Goal: Task Accomplishment & Management: Manage account settings

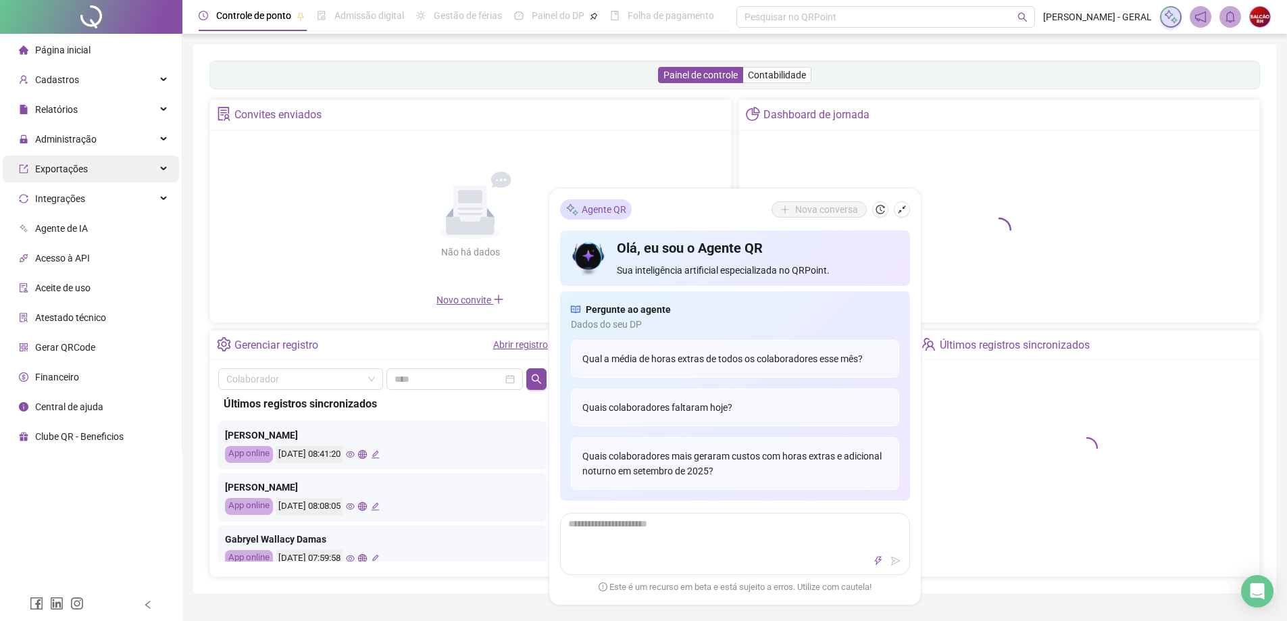
click at [164, 161] on div "Exportações" at bounding box center [91, 168] width 176 height 27
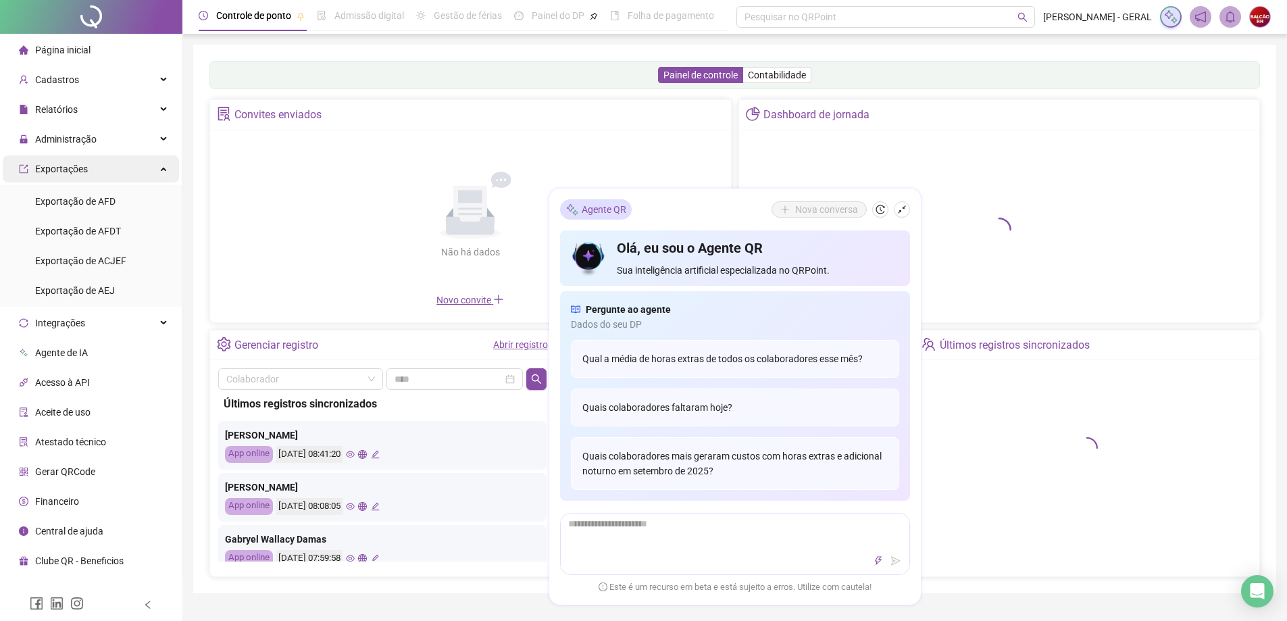
click at [163, 161] on div "Exportações" at bounding box center [91, 168] width 176 height 27
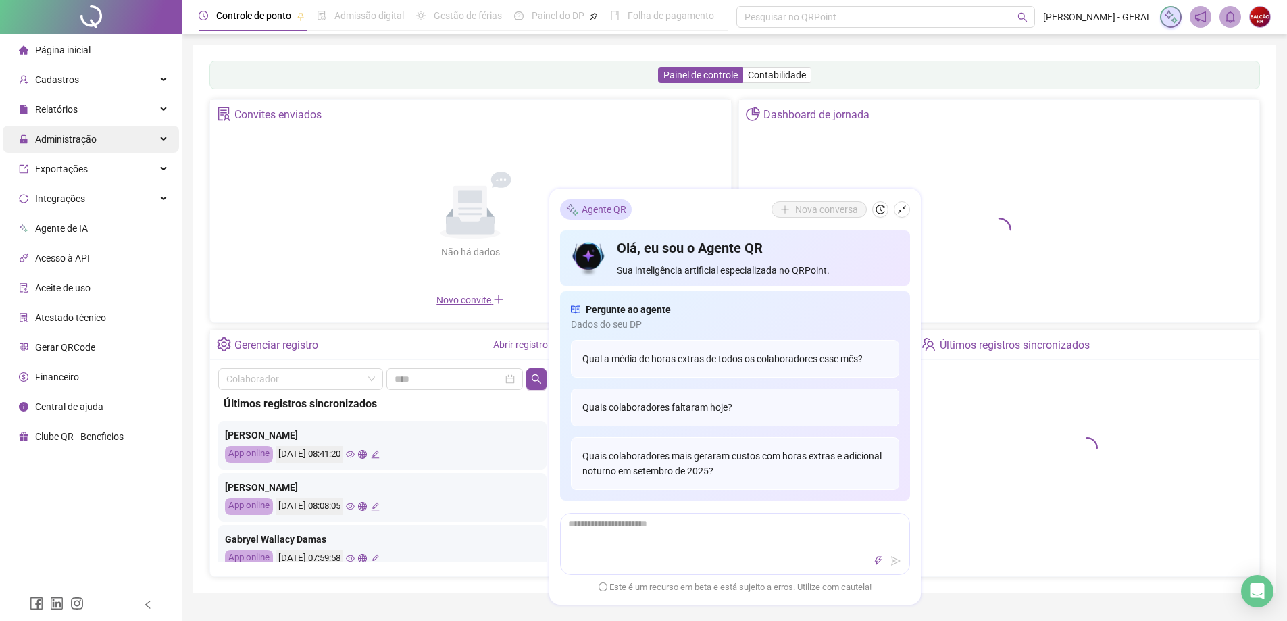
click at [167, 146] on div "Administração" at bounding box center [91, 139] width 176 height 27
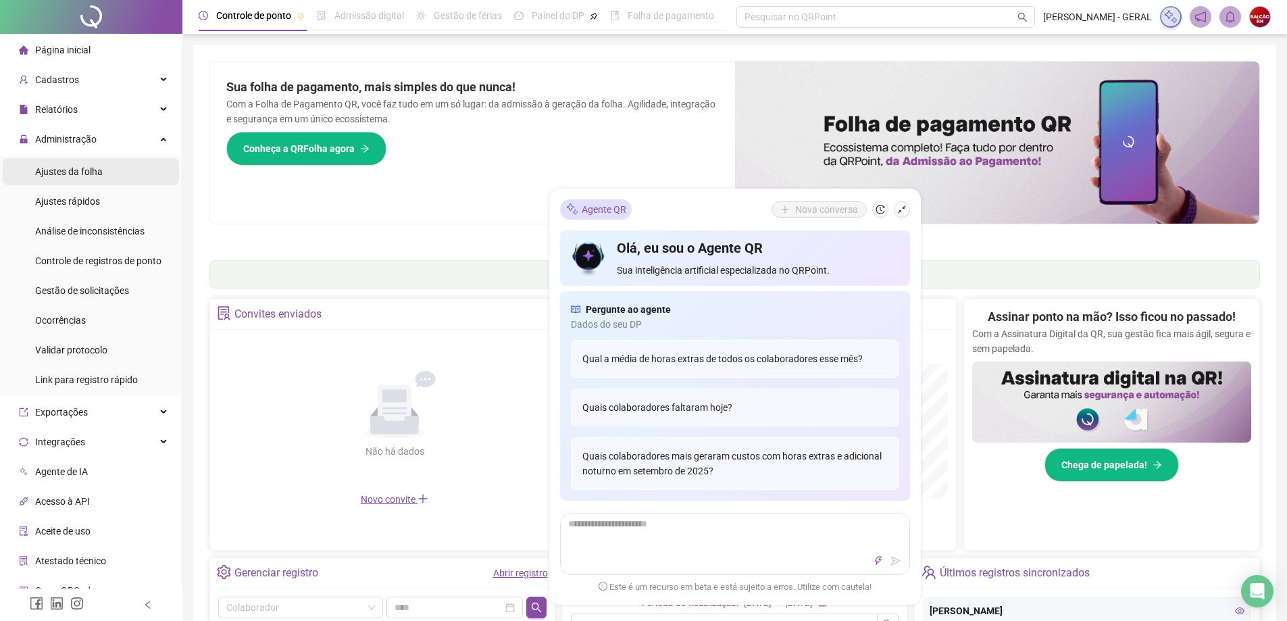
click at [91, 178] on div "Ajustes da folha" at bounding box center [69, 171] width 68 height 27
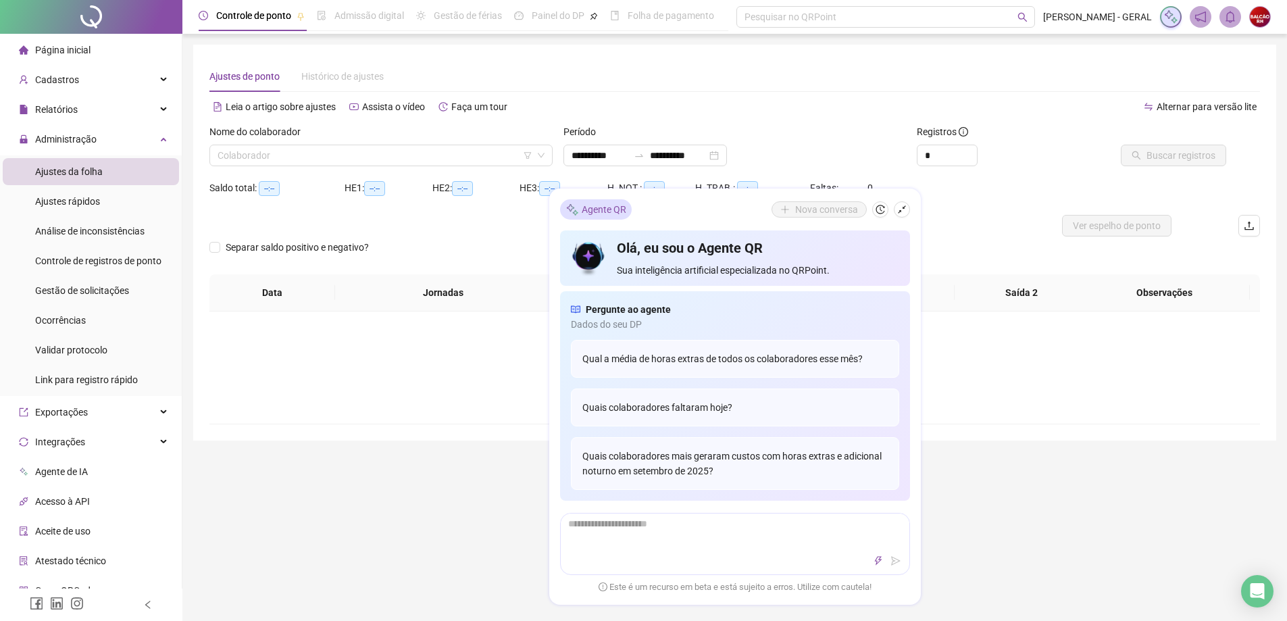
type input "**********"
click at [904, 211] on icon "shrink" at bounding box center [901, 209] width 9 height 9
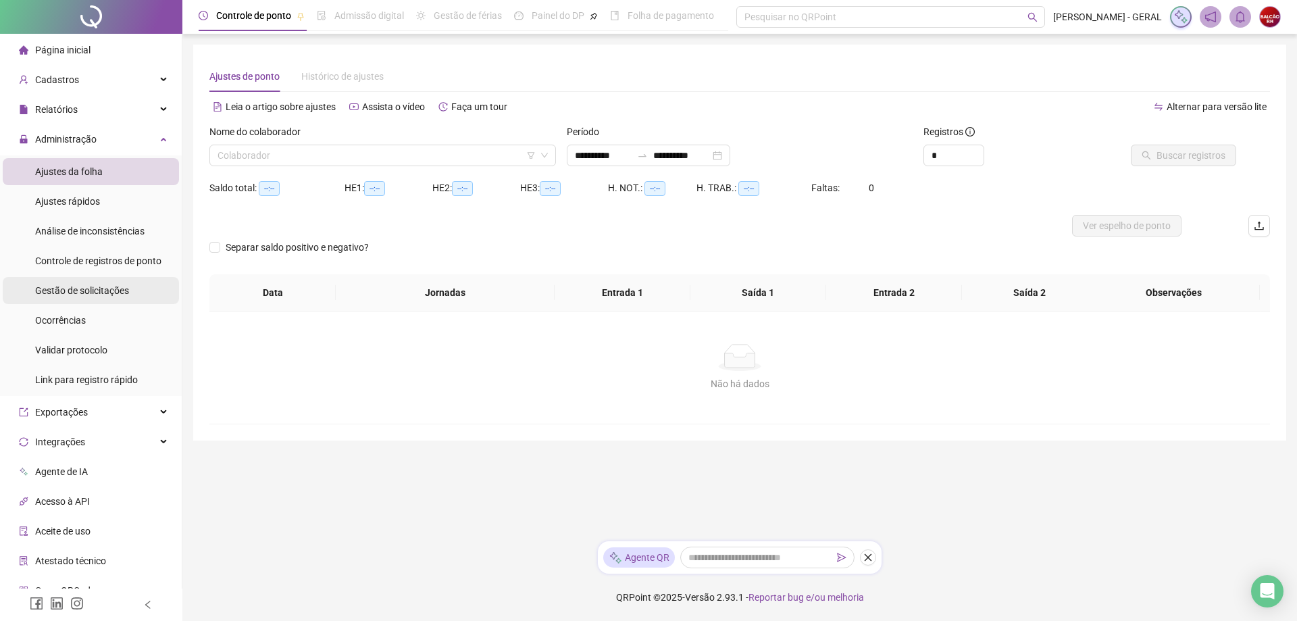
click at [114, 289] on span "Gestão de solicitações" at bounding box center [82, 290] width 94 height 11
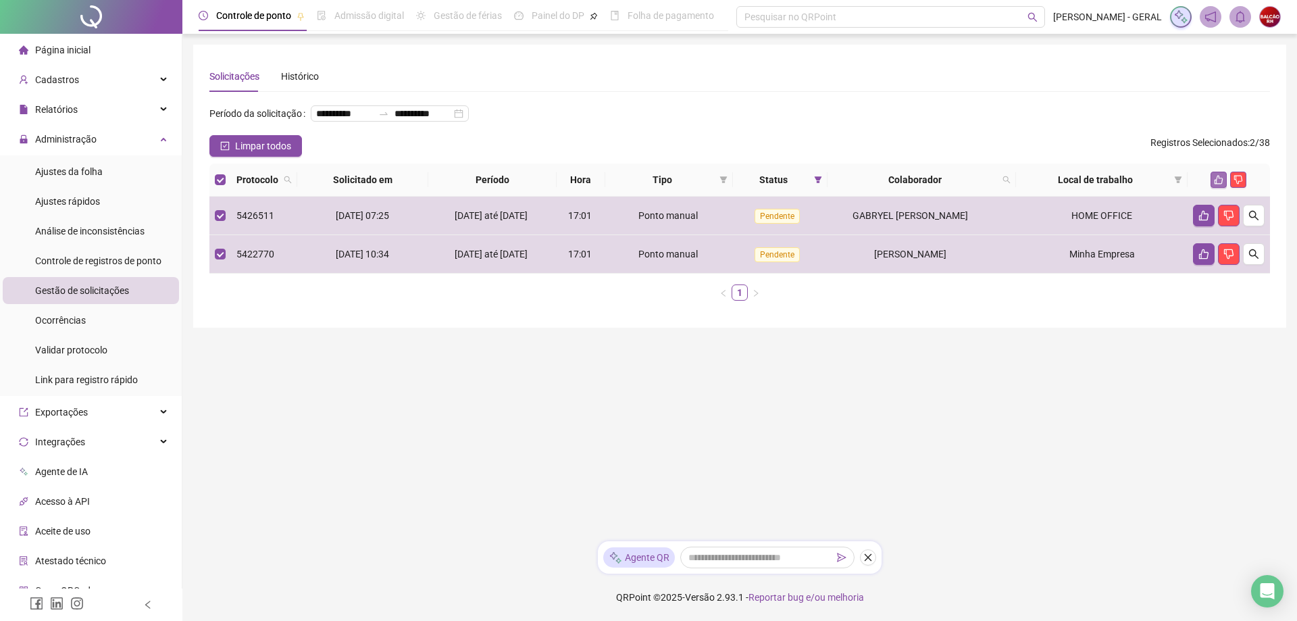
click at [1221, 184] on icon "like" at bounding box center [1218, 179] width 9 height 9
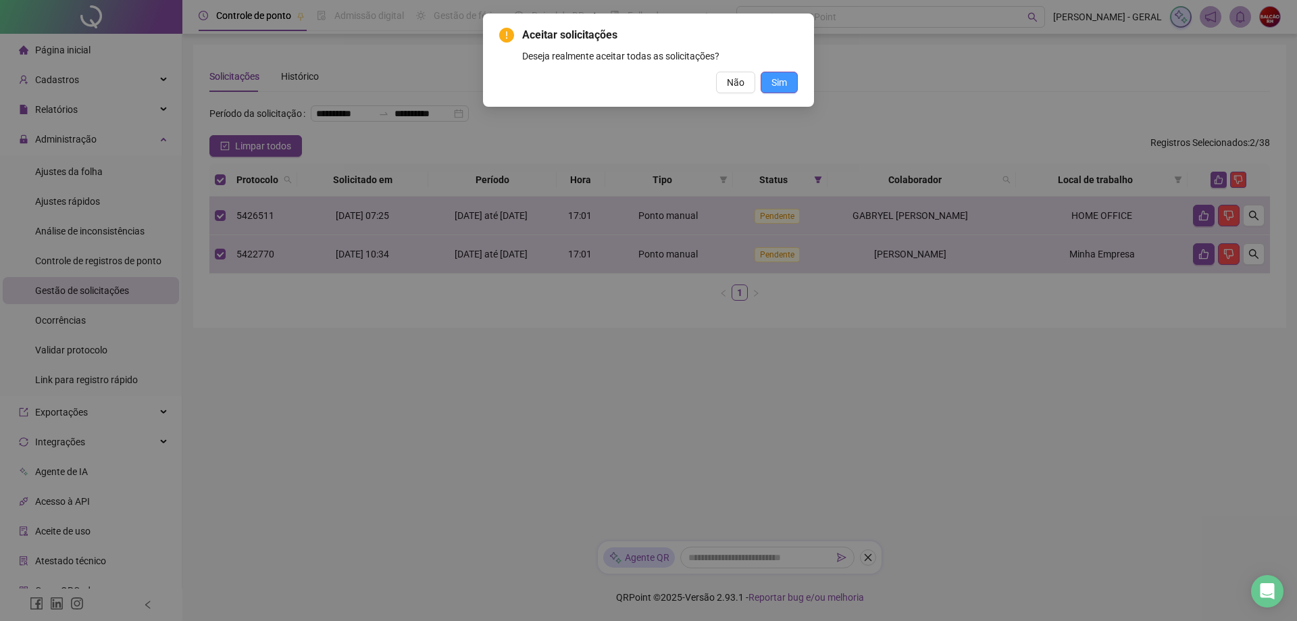
click at [781, 88] on span "Sim" at bounding box center [779, 82] width 16 height 15
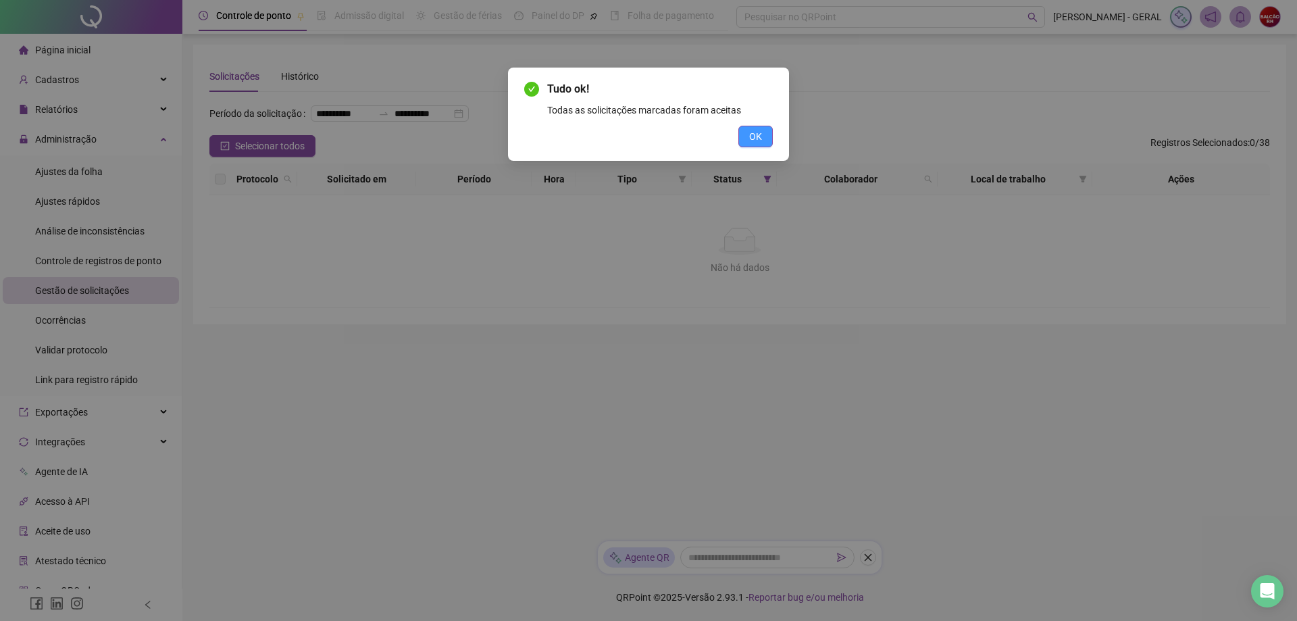
click at [756, 143] on span "OK" at bounding box center [755, 136] width 13 height 15
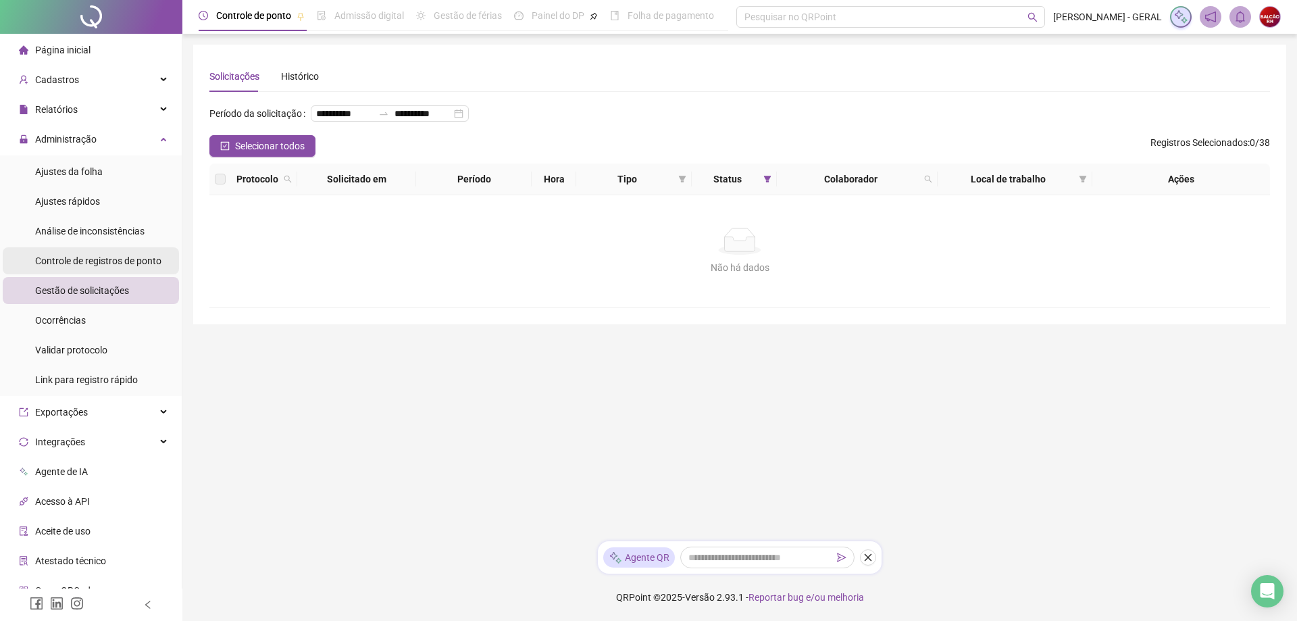
click at [104, 259] on span "Controle de registros de ponto" at bounding box center [98, 260] width 126 height 11
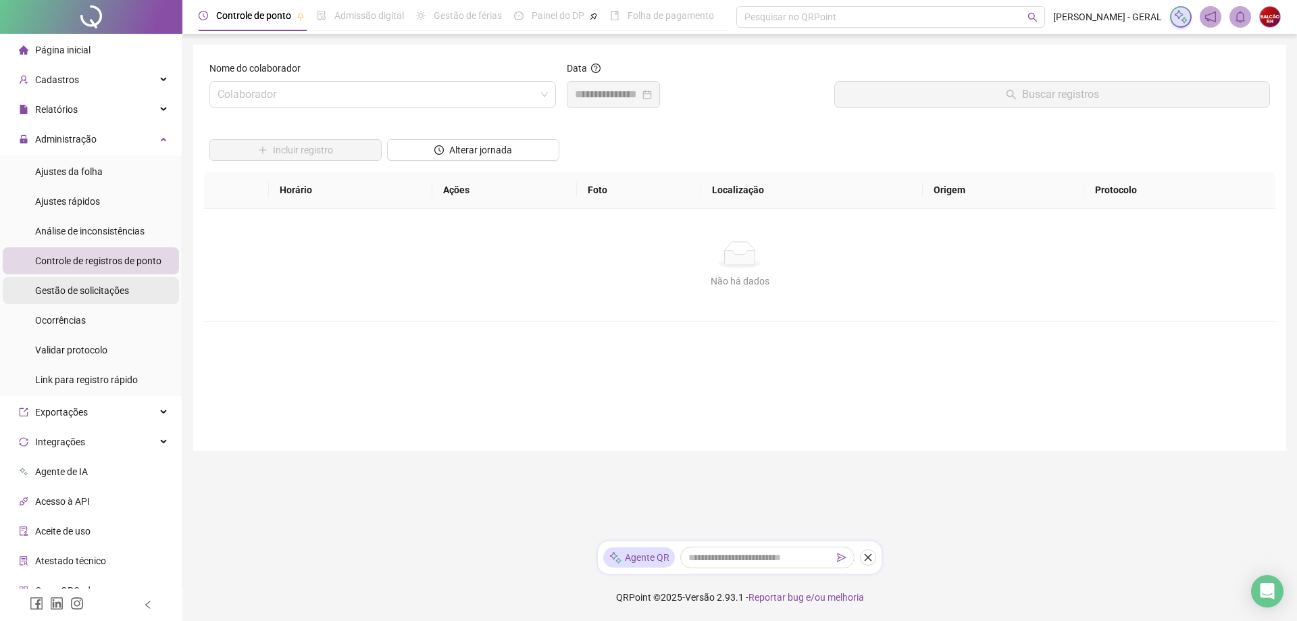
click at [98, 285] on span "Gestão de solicitações" at bounding box center [82, 290] width 94 height 11
